Goal: Book appointment/travel/reservation

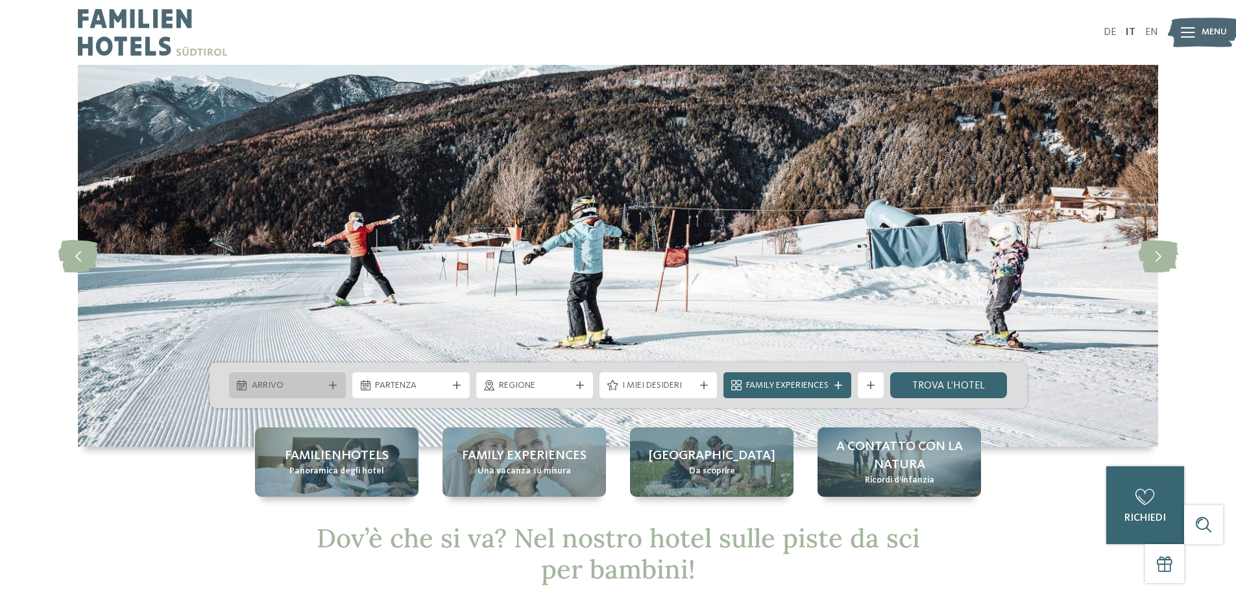
click at [317, 380] on span "Arrivo" at bounding box center [288, 386] width 72 height 13
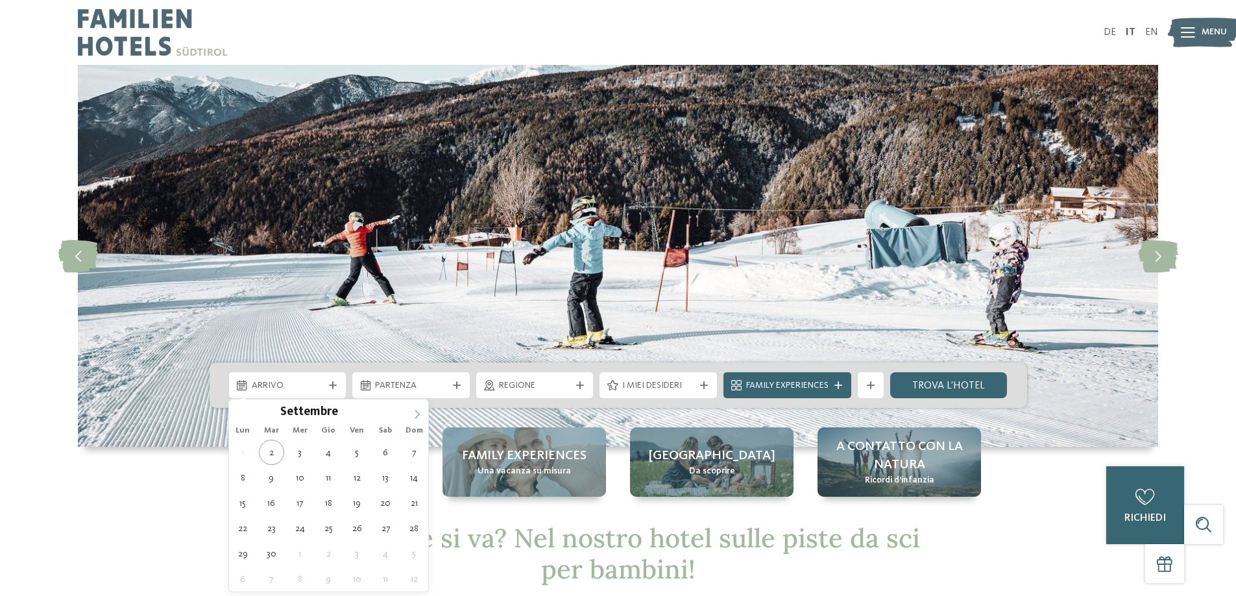
click at [413, 415] on icon at bounding box center [417, 414] width 9 height 9
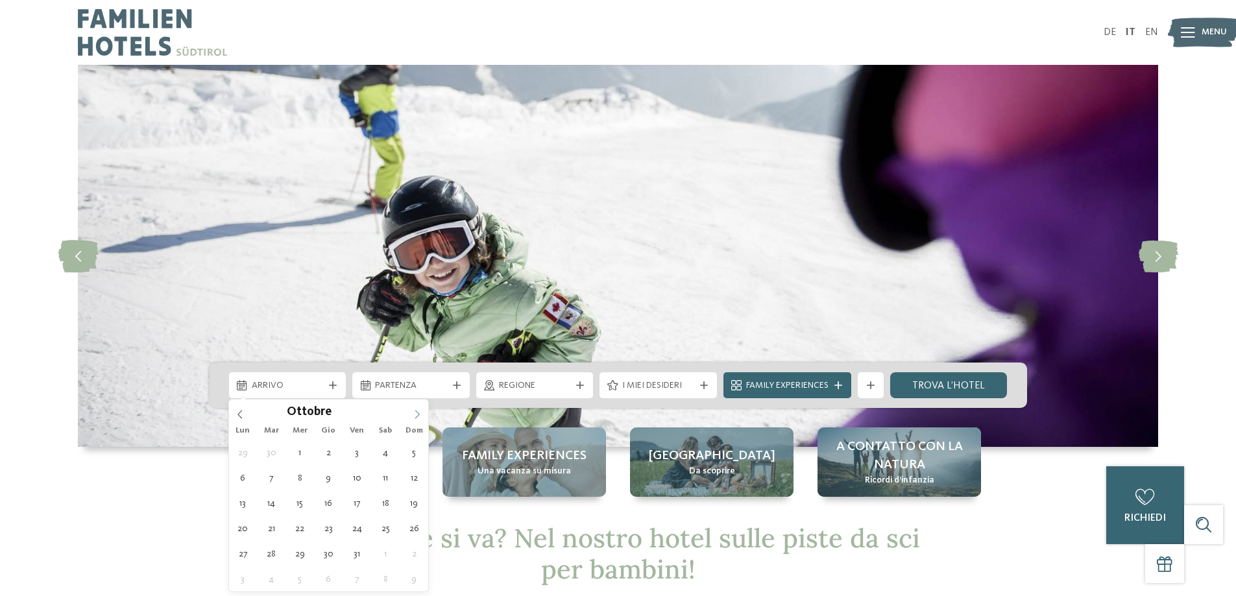
click at [413, 415] on icon at bounding box center [417, 414] width 9 height 9
type div "27.12.2025"
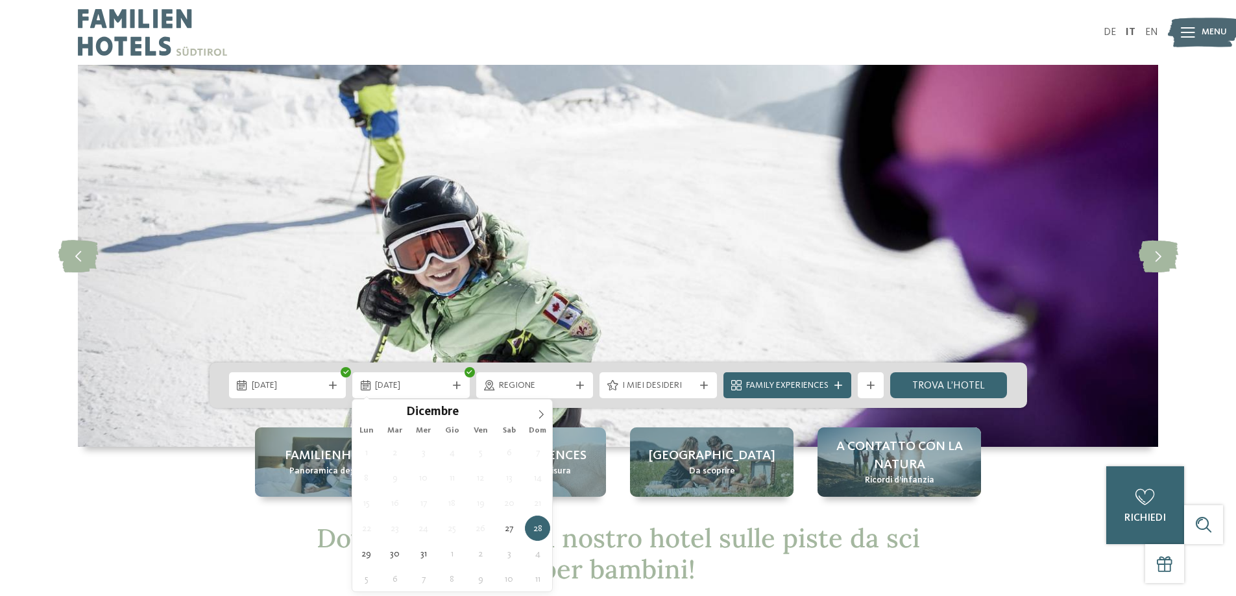
drag, startPoint x: 386, startPoint y: 531, endPoint x: 395, endPoint y: 506, distance: 26.3
click at [453, 387] on icon at bounding box center [457, 386] width 8 height 8
type input "****"
drag, startPoint x: 545, startPoint y: 409, endPoint x: 539, endPoint y: 412, distance: 6.7
click at [545, 409] on span at bounding box center [541, 411] width 22 height 22
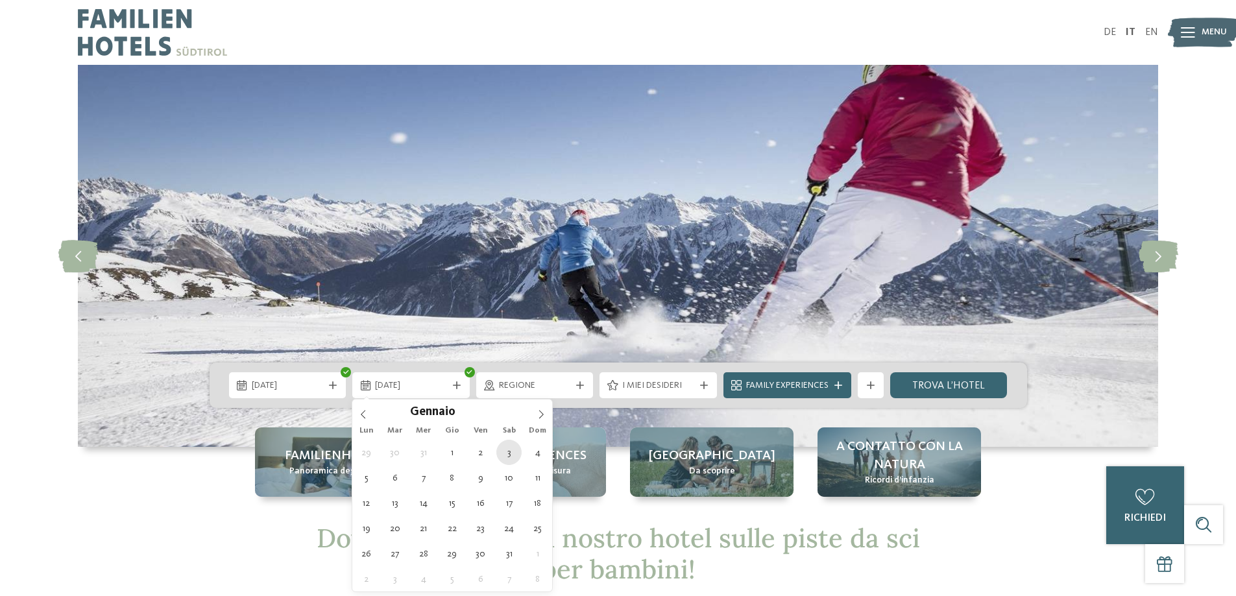
type div "03.01.2026"
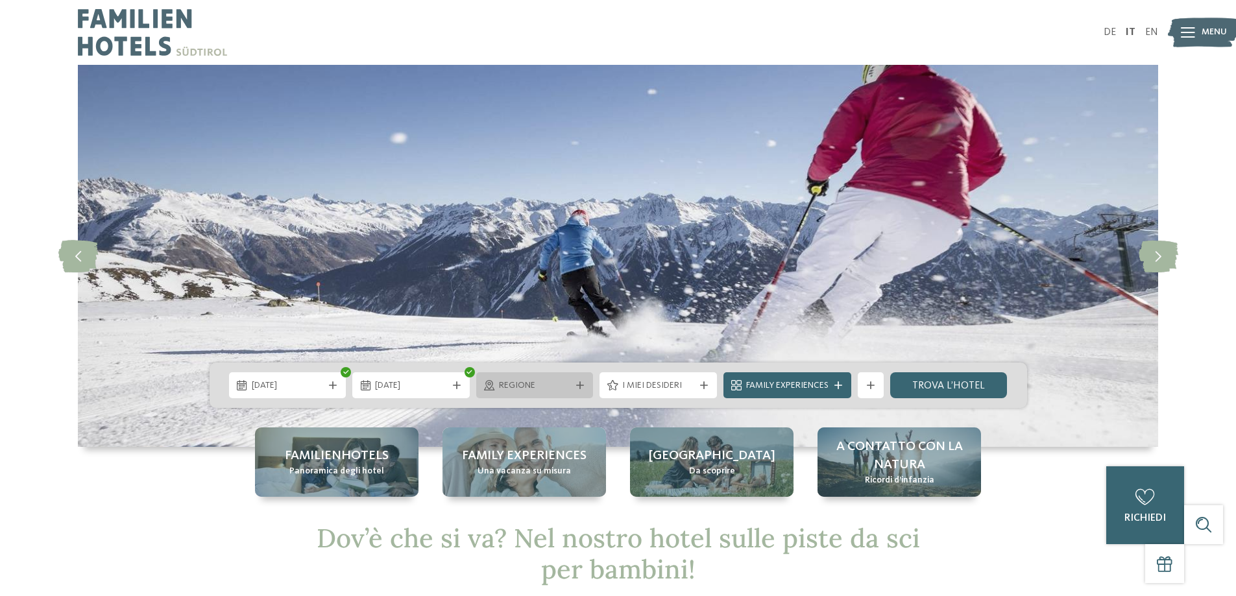
click at [533, 383] on span "Regione" at bounding box center [535, 386] width 72 height 13
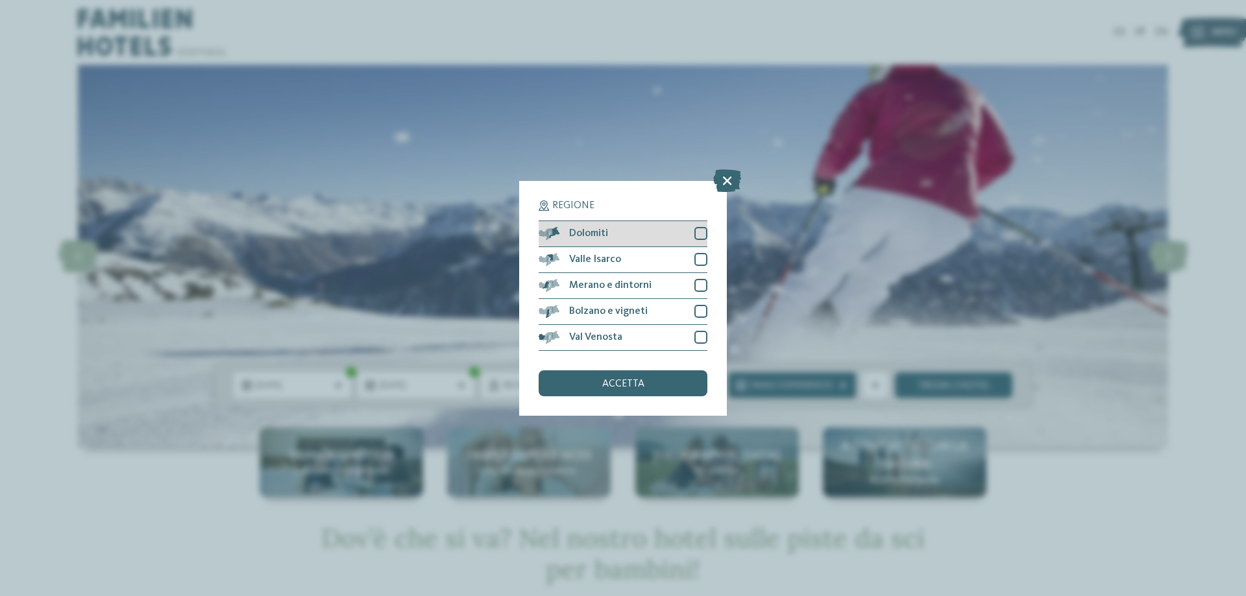
click at [637, 240] on div "Dolomiti" at bounding box center [623, 234] width 169 height 26
click at [620, 377] on div "accetta" at bounding box center [623, 384] width 169 height 26
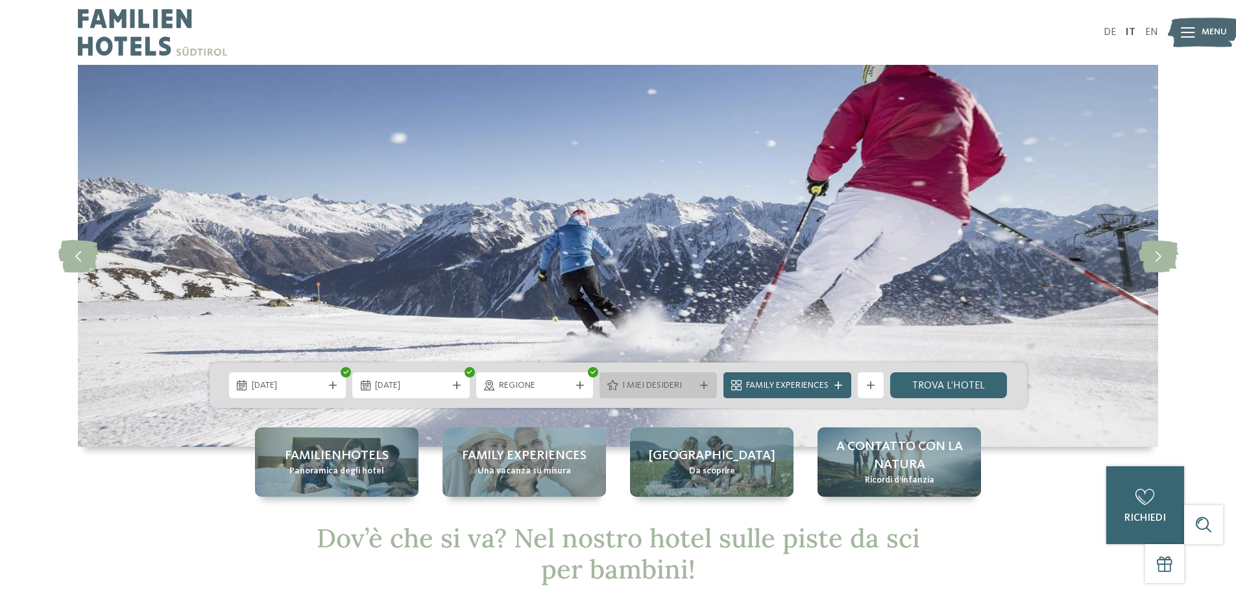
click at [637, 374] on div "I miei desideri" at bounding box center [658, 386] width 117 height 26
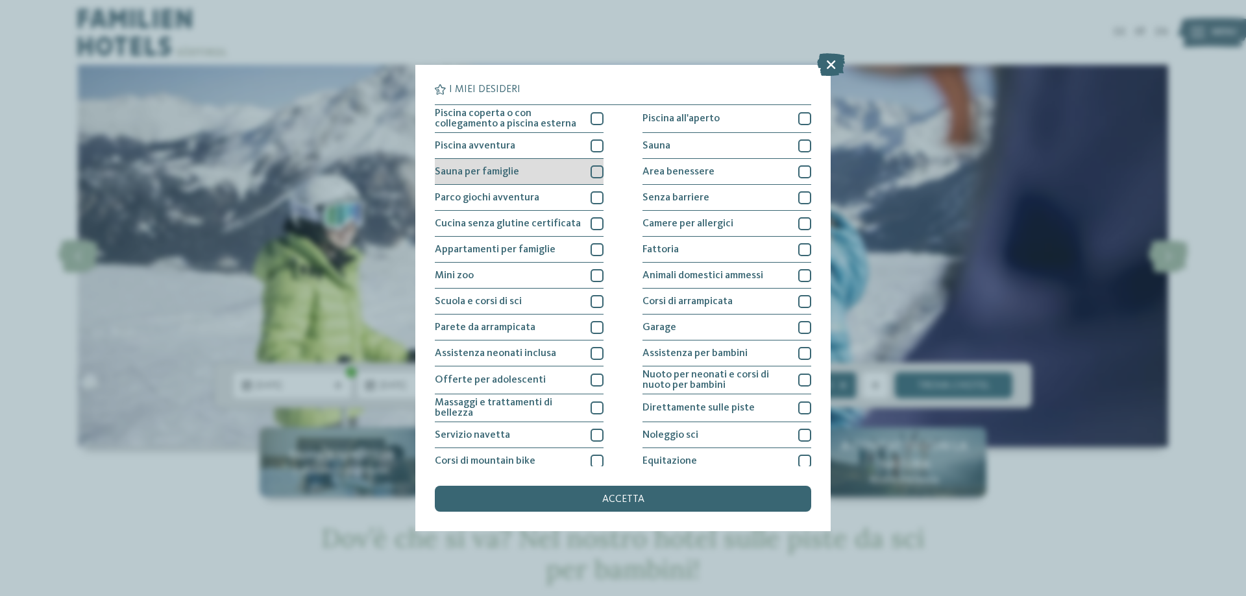
click at [591, 175] on div at bounding box center [597, 171] width 13 height 13
click at [591, 196] on div at bounding box center [597, 197] width 13 height 13
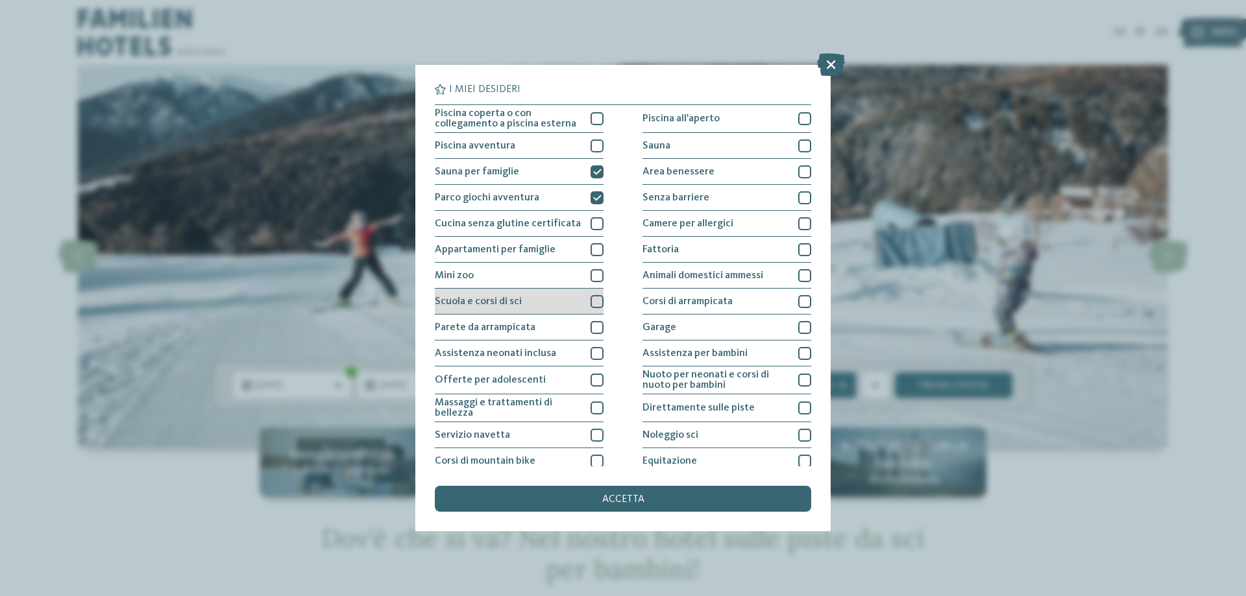
click at [579, 301] on div "Scuola e corsi di sci" at bounding box center [519, 302] width 169 height 26
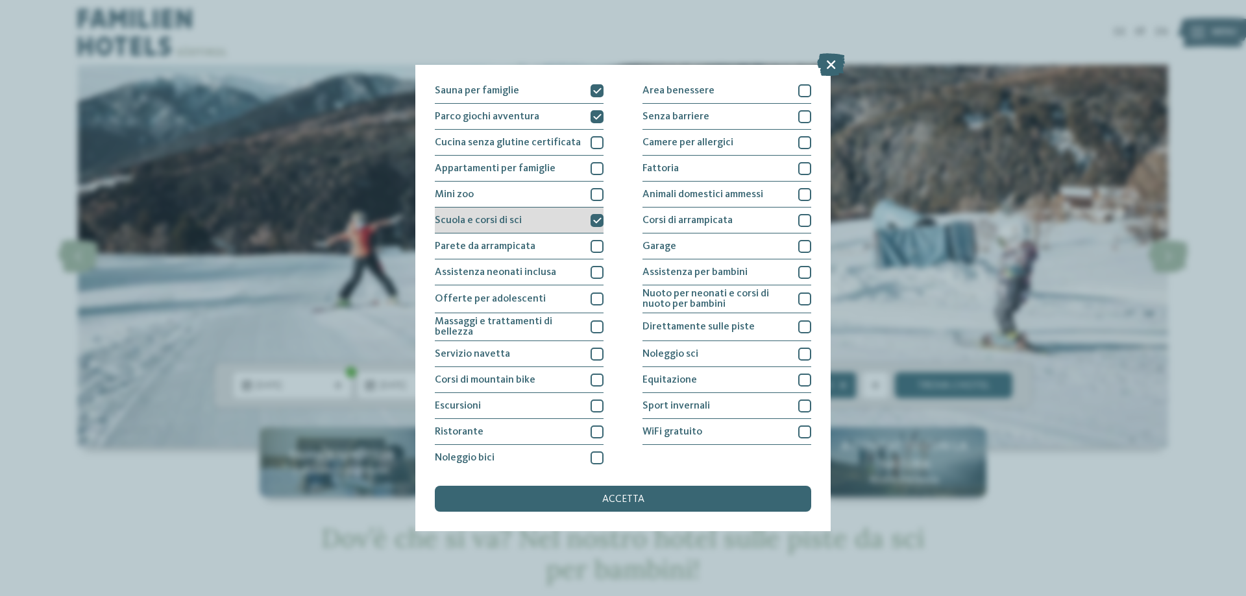
scroll to position [86, 0]
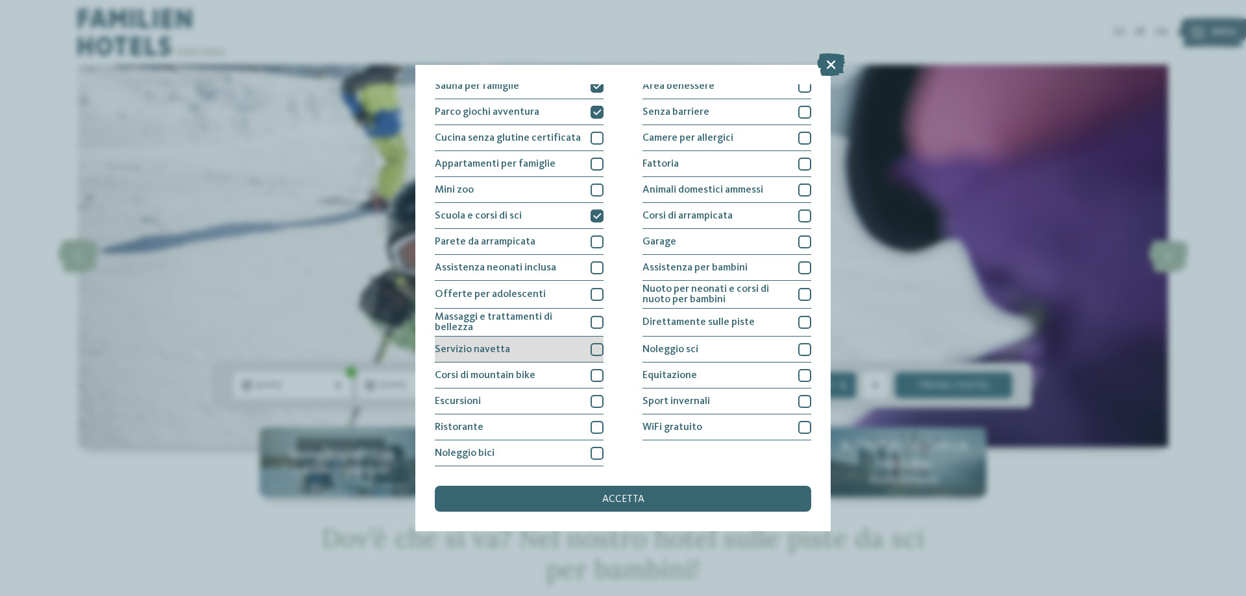
click at [574, 350] on div "Servizio navetta" at bounding box center [519, 350] width 169 height 26
click at [707, 347] on div "Noleggio sci" at bounding box center [727, 350] width 169 height 26
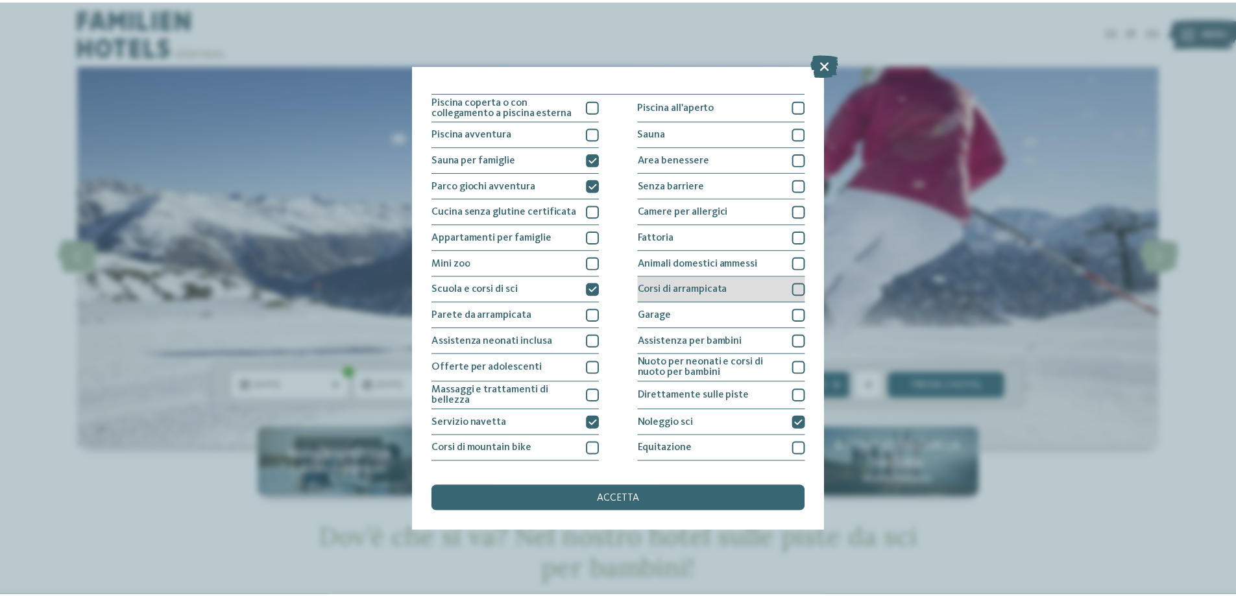
scroll to position [0, 0]
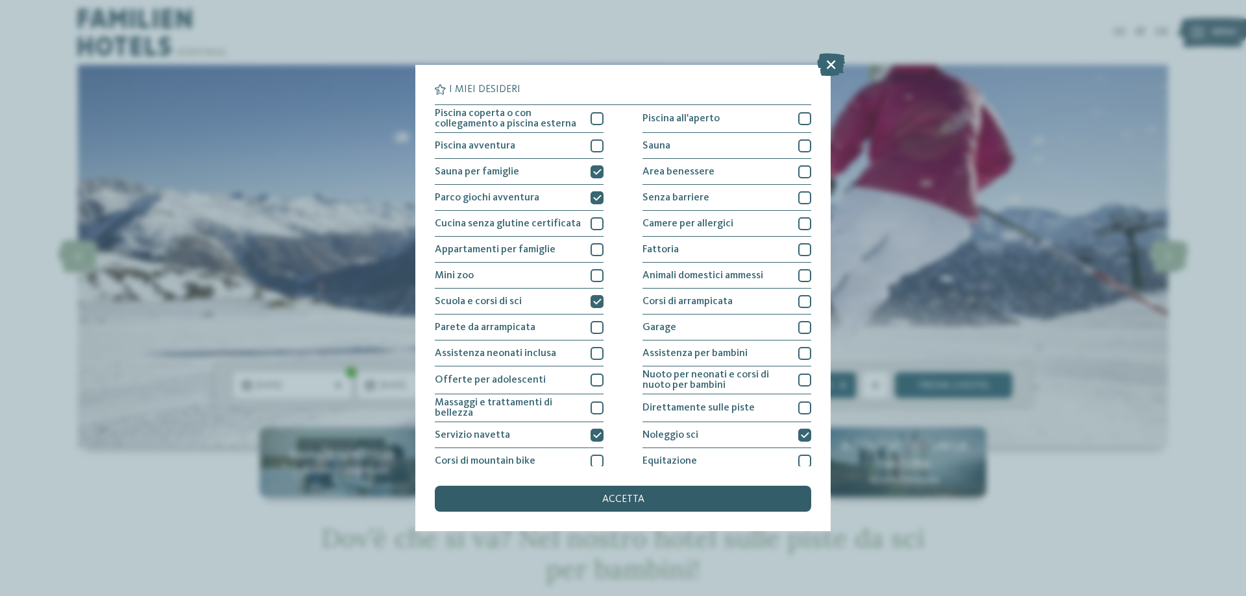
click at [628, 500] on span "accetta" at bounding box center [623, 500] width 42 height 10
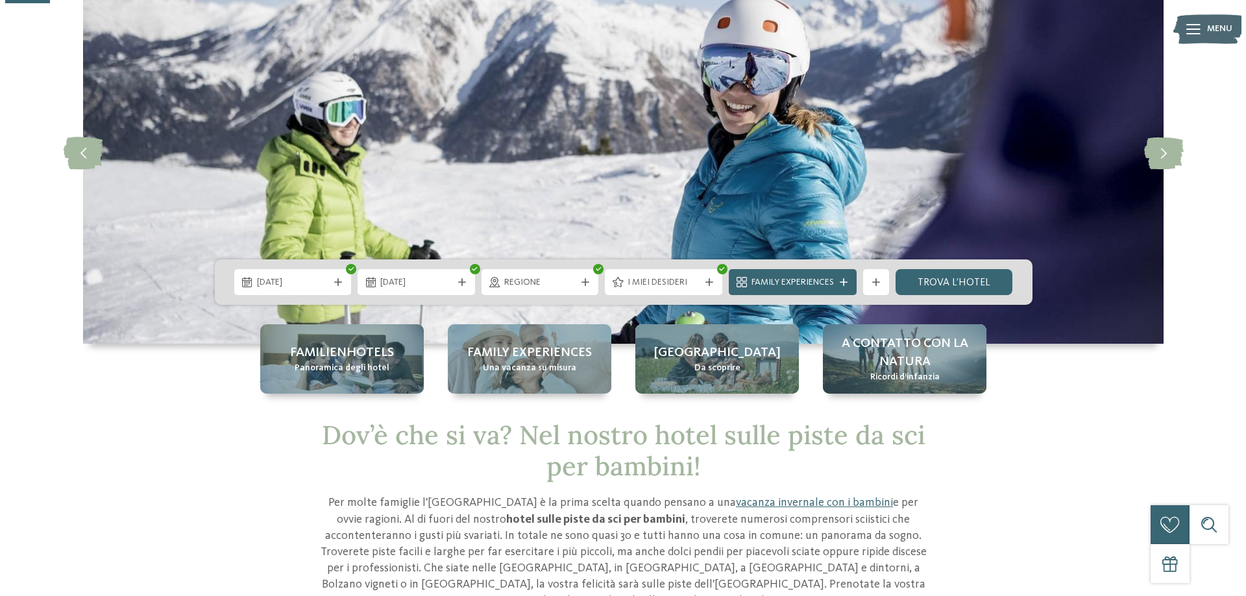
scroll to position [130, 0]
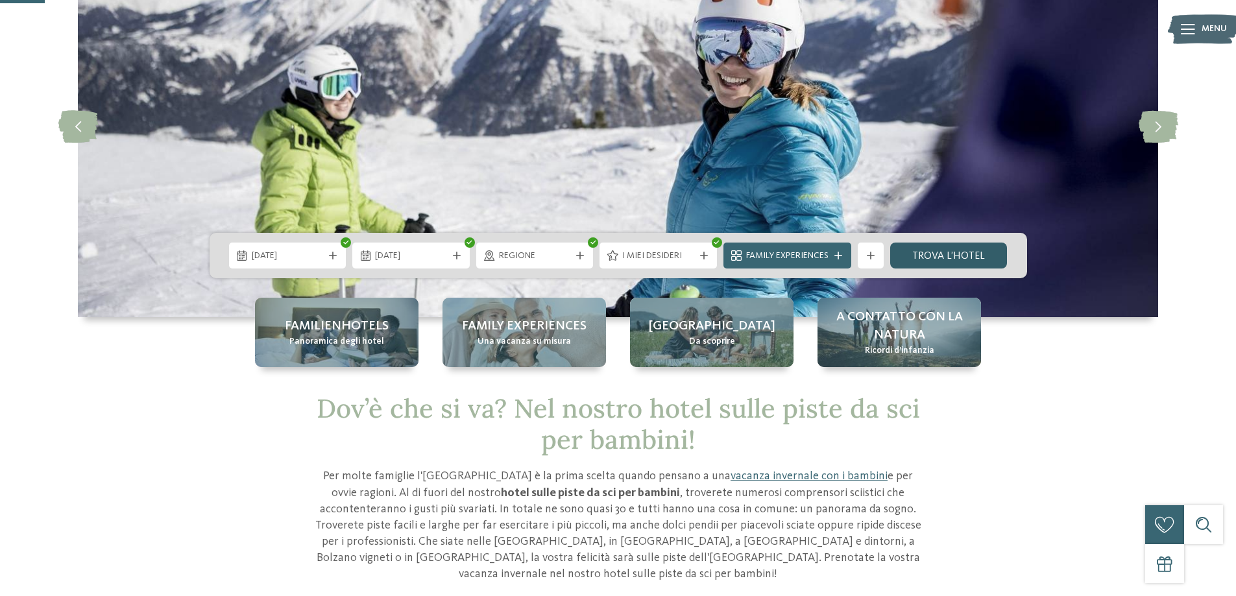
click at [924, 256] on link "trova l’hotel" at bounding box center [948, 256] width 117 height 26
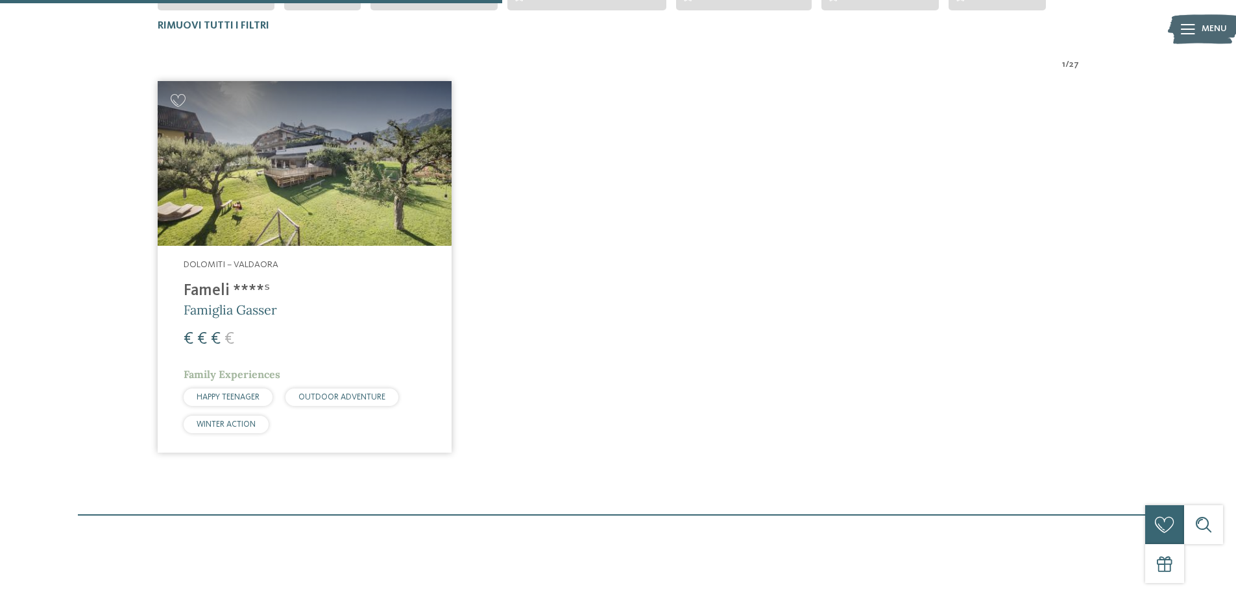
click at [319, 191] on img at bounding box center [305, 163] width 294 height 165
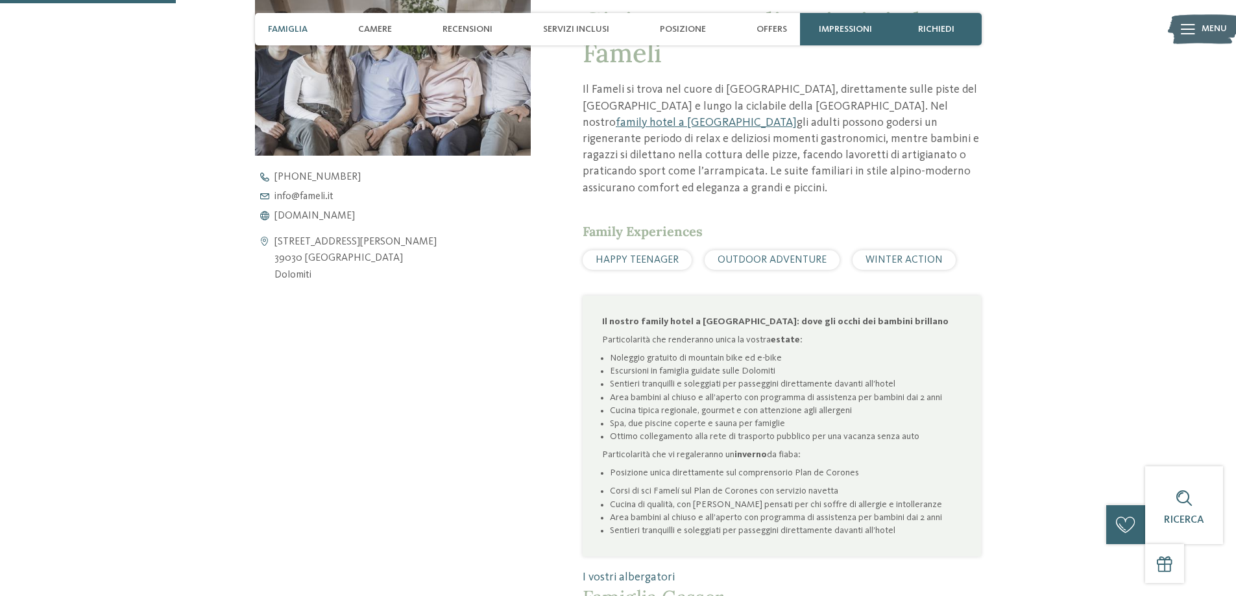
scroll to position [584, 0]
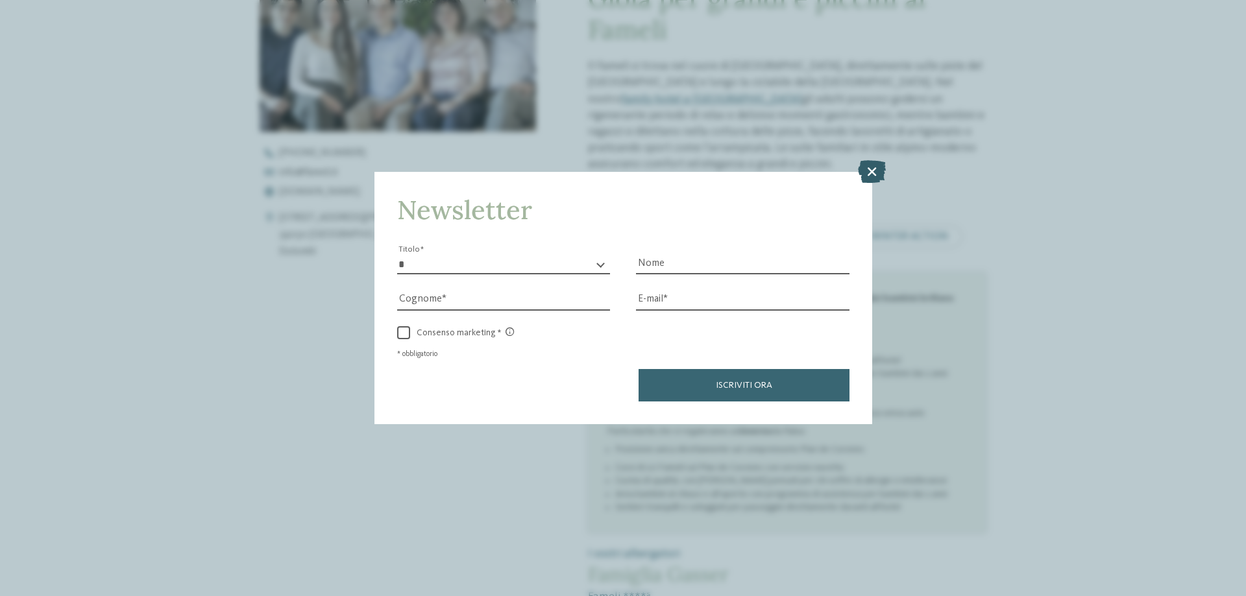
click at [871, 167] on icon at bounding box center [872, 171] width 28 height 23
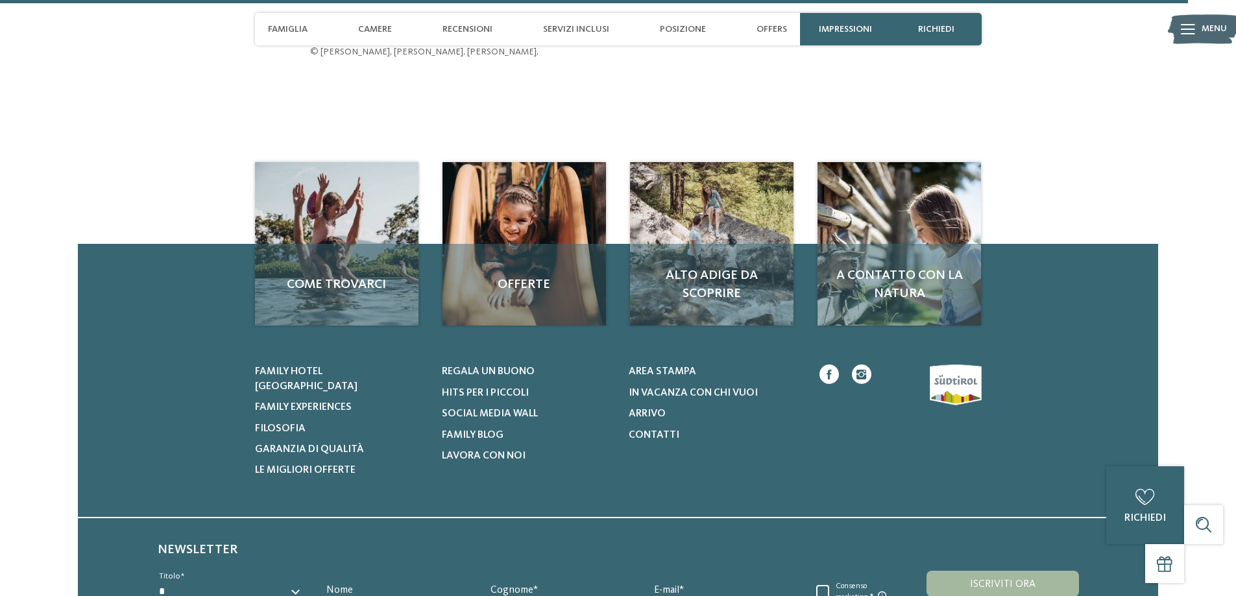
scroll to position [4024, 0]
